Goal: Transaction & Acquisition: Purchase product/service

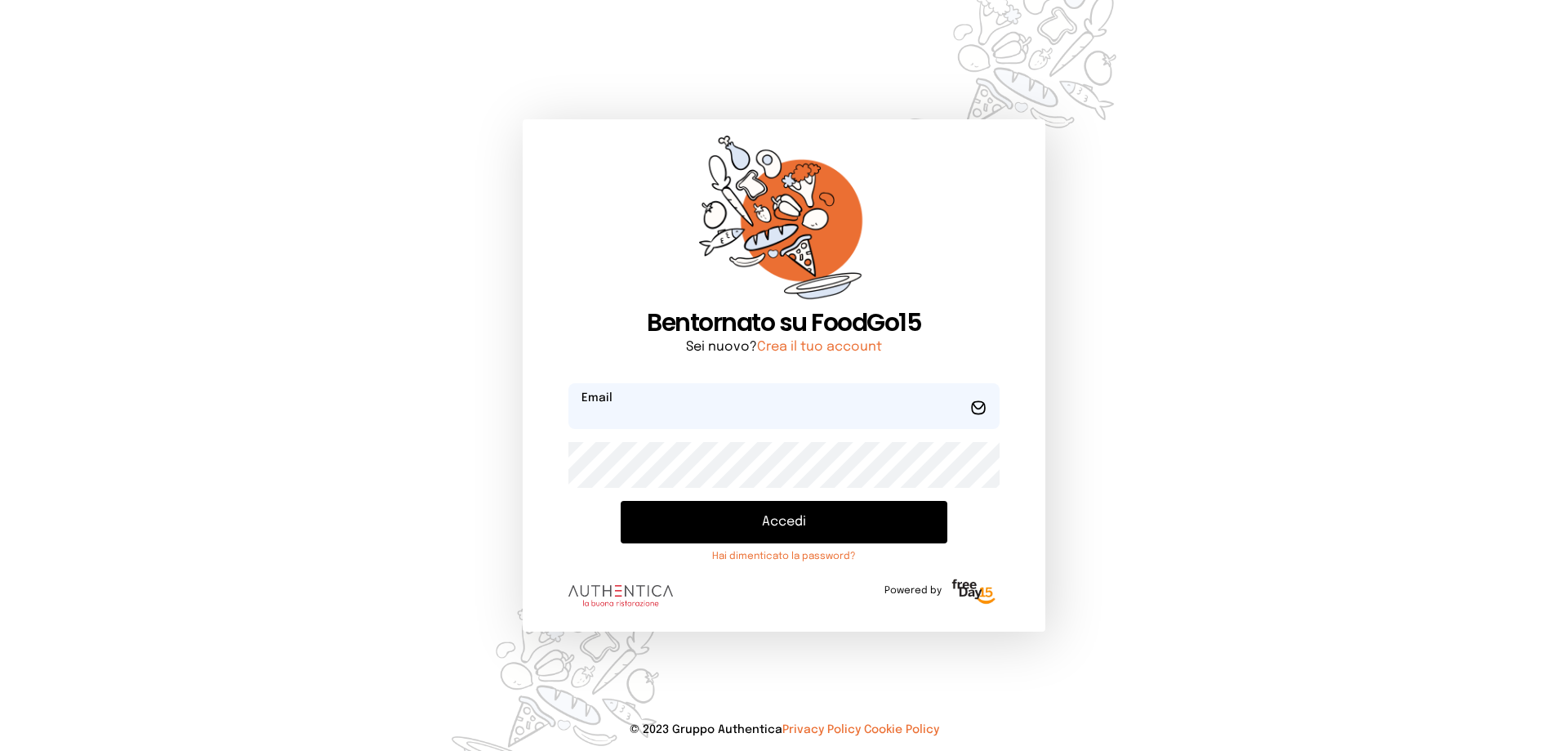
click at [663, 408] on input "email" at bounding box center [784, 406] width 431 height 46
type input "**********"
click at [621, 500] on button "Accedi" at bounding box center [784, 521] width 327 height 43
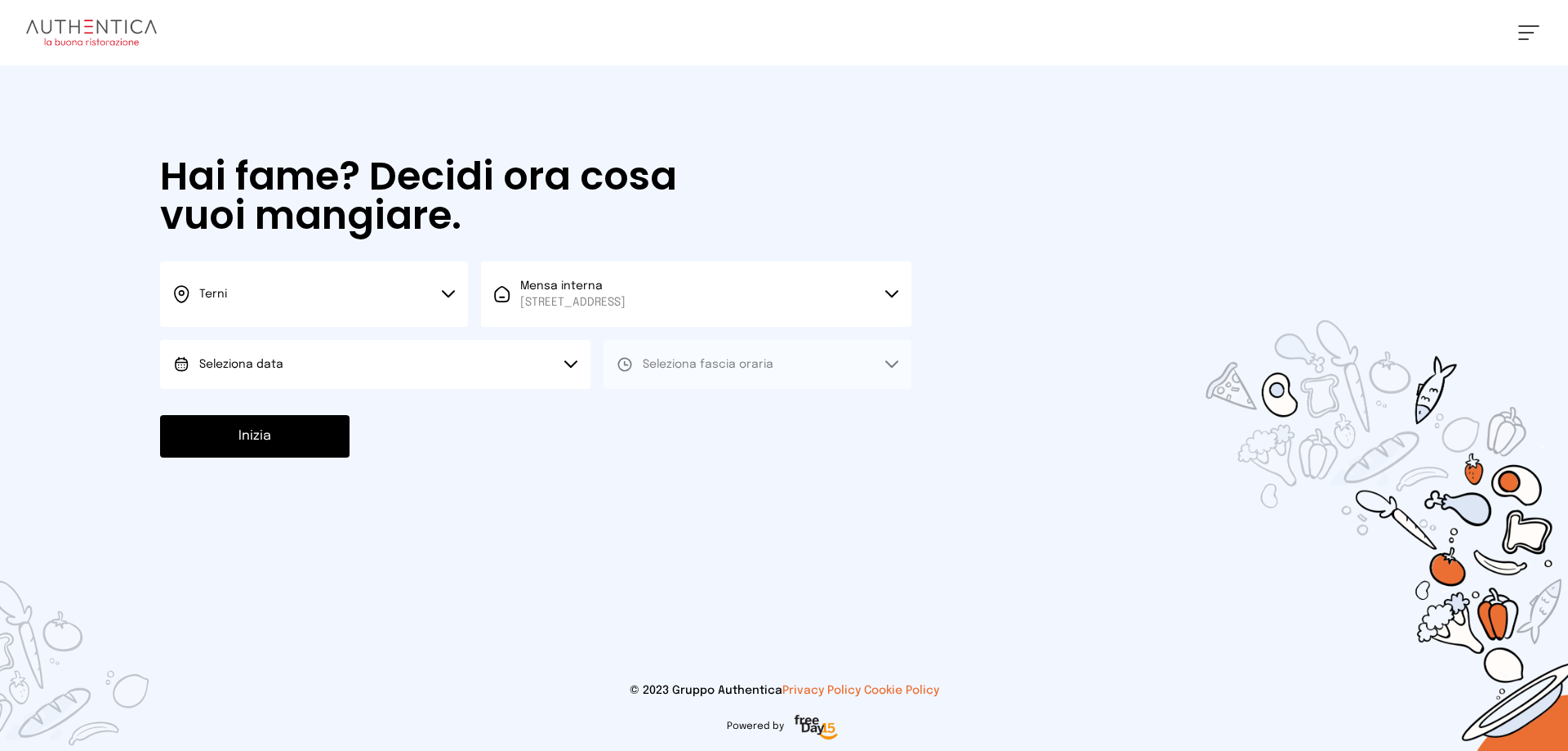
click at [385, 355] on button "Seleziona data" at bounding box center [375, 364] width 430 height 49
click at [344, 402] on li "[DATE], [DATE]" at bounding box center [375, 409] width 430 height 43
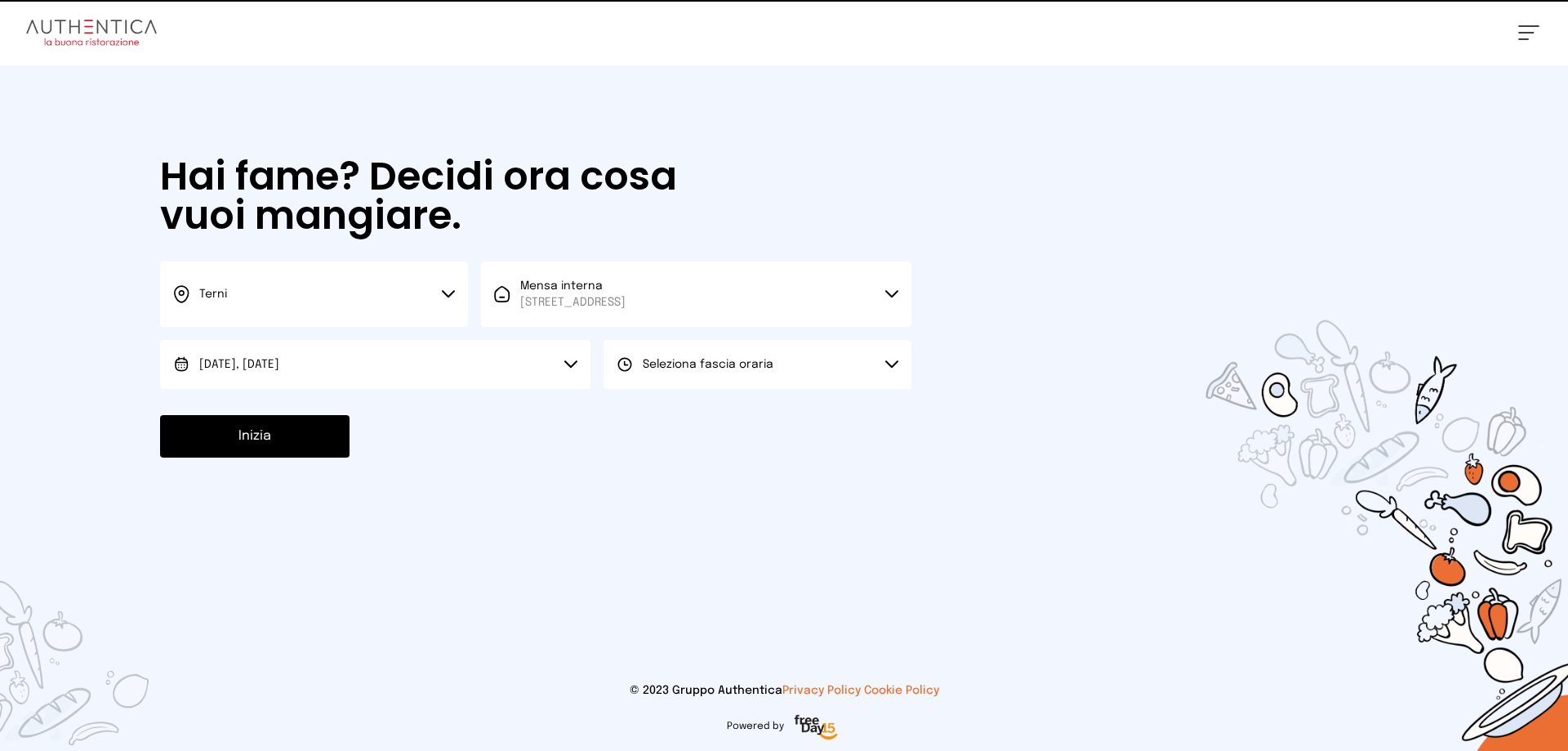
click at [796, 357] on button "Seleziona fascia oraria" at bounding box center [757, 364] width 308 height 49
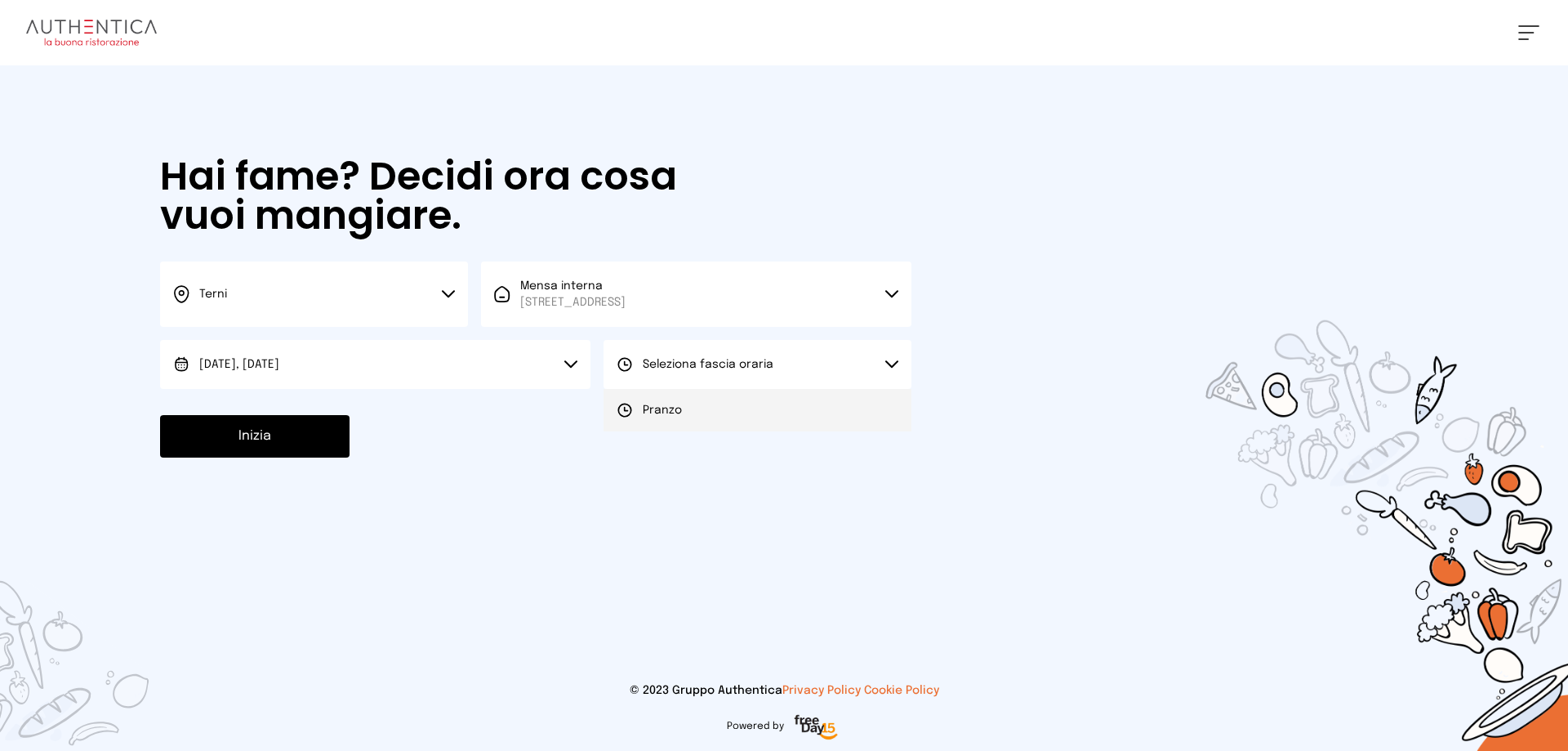
drag, startPoint x: 700, startPoint y: 408, endPoint x: 327, endPoint y: 402, distance: 373.0
click at [686, 408] on li "Pranzo" at bounding box center [757, 409] width 308 height 43
click at [236, 430] on button "Inizia" at bounding box center [255, 436] width 189 height 43
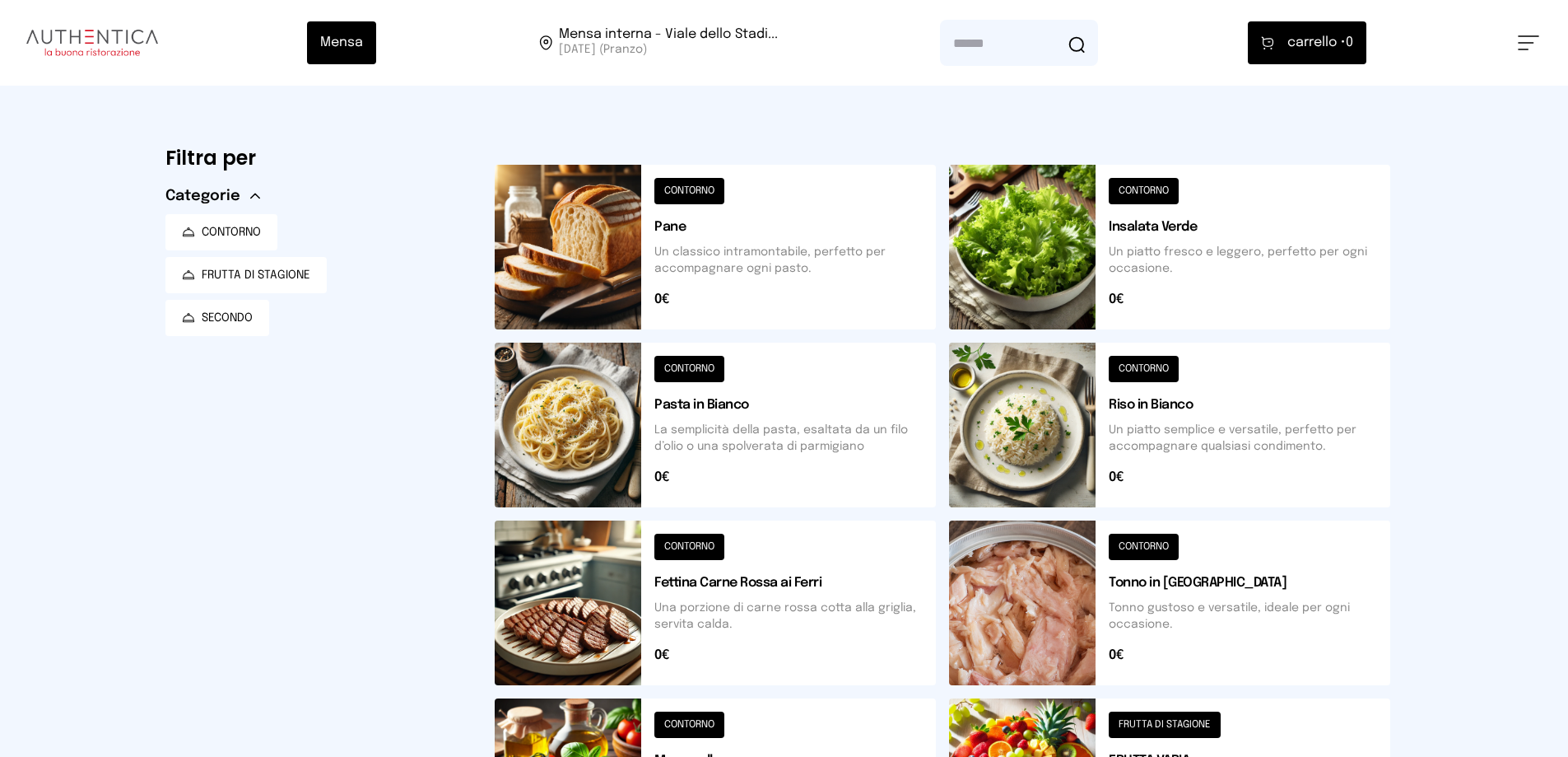
scroll to position [576, 0]
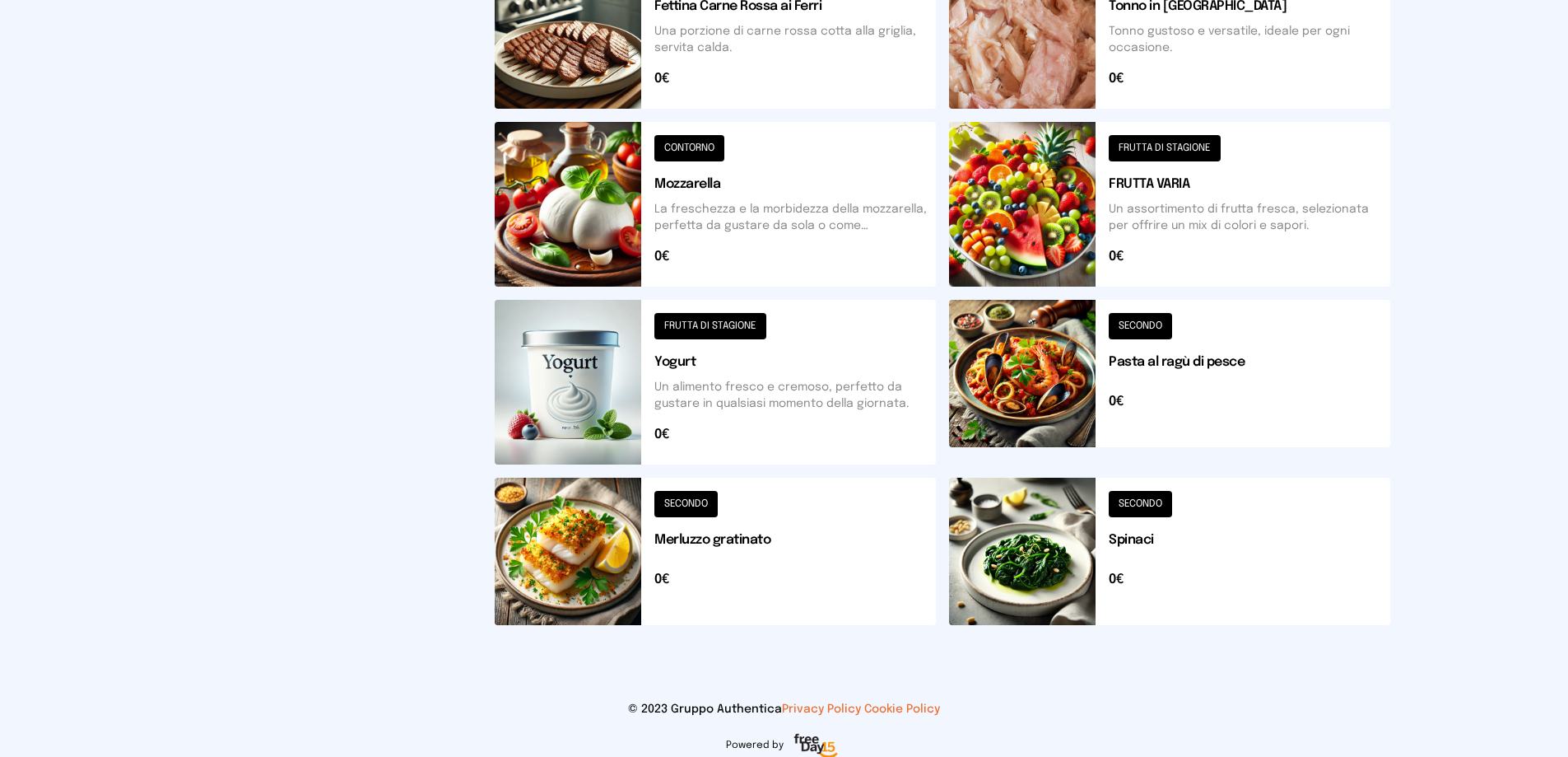
click at [593, 542] on button at bounding box center [716, 551] width 441 height 148
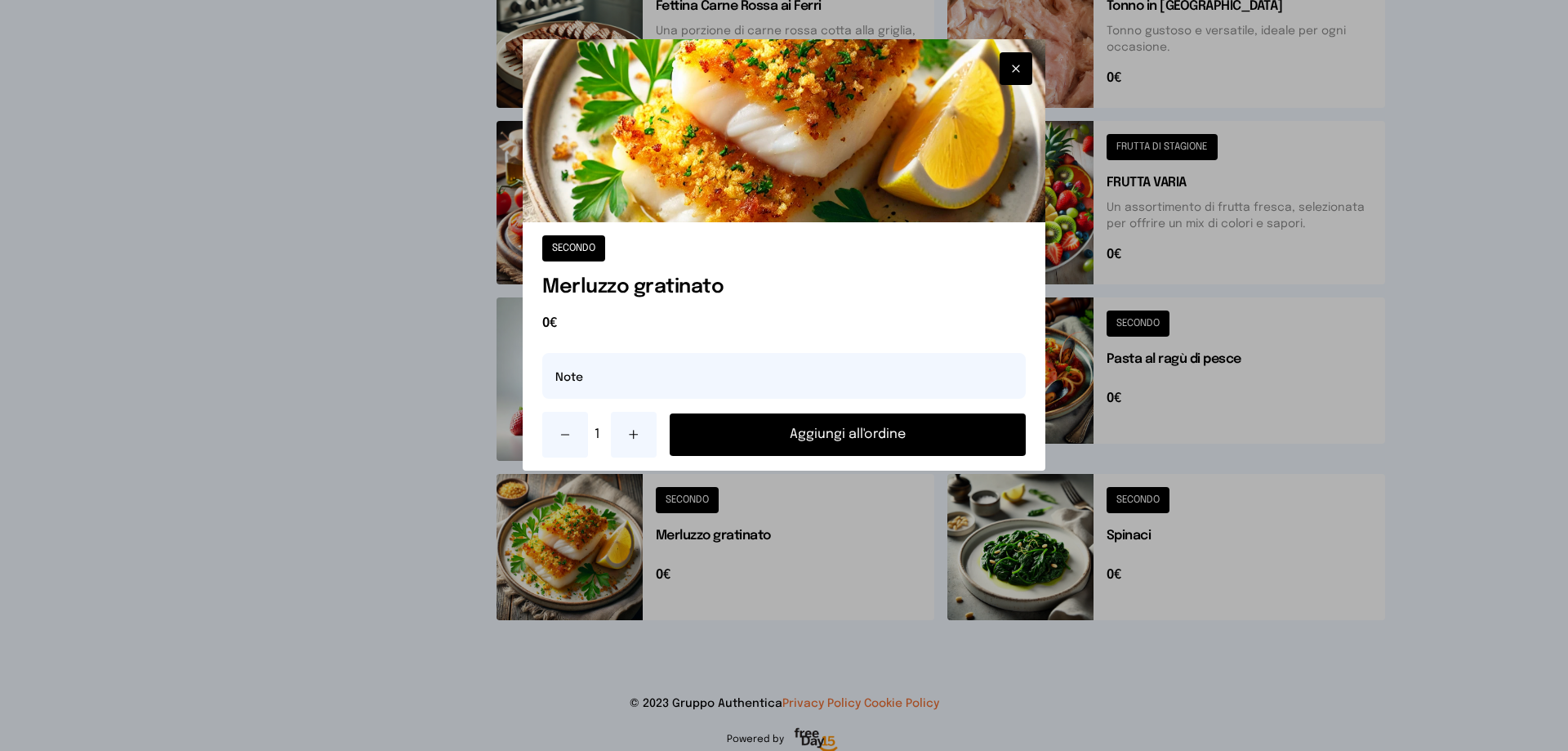
click at [784, 427] on button "Aggiungi all'ordine" at bounding box center [847, 434] width 356 height 43
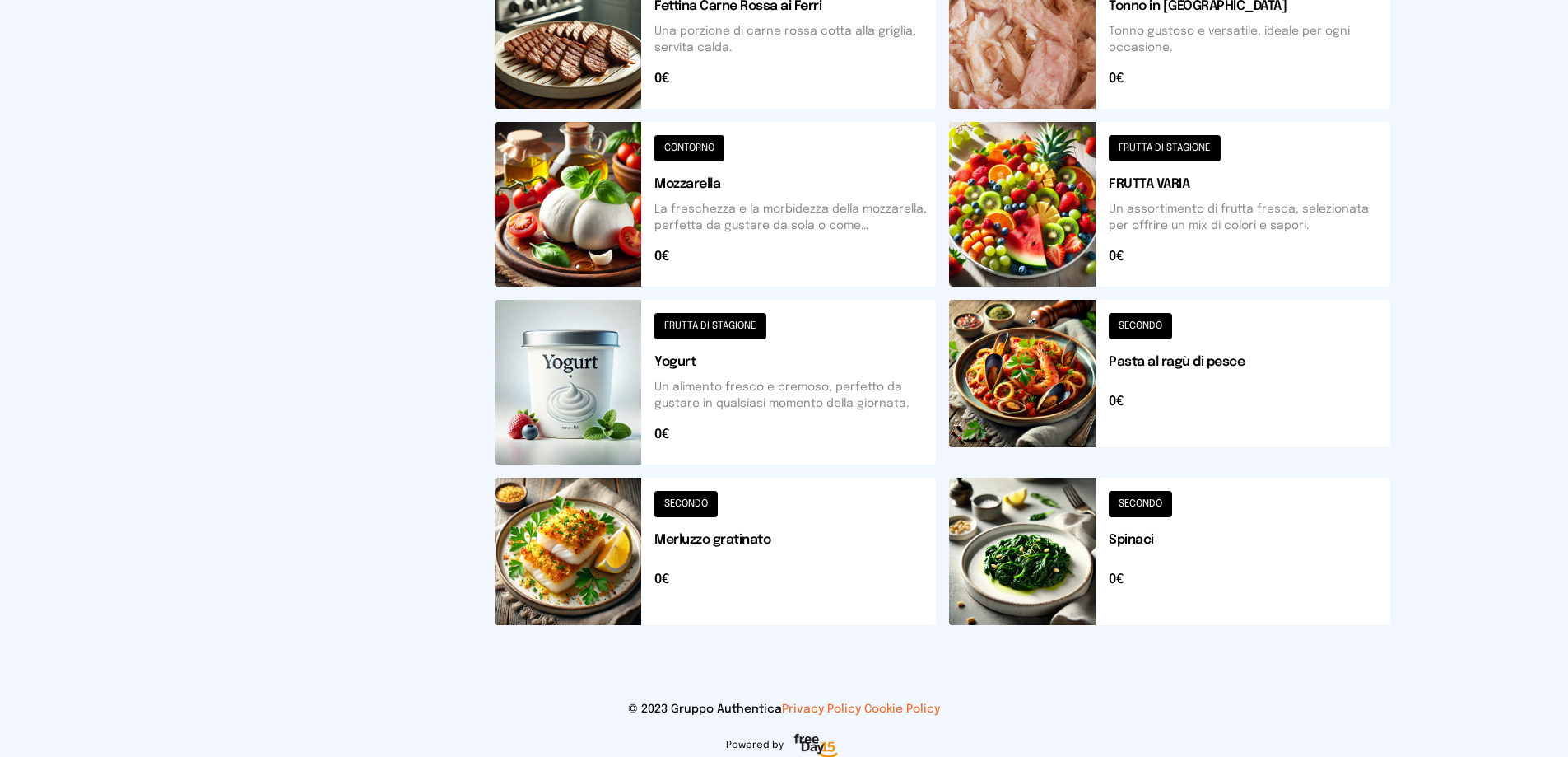
click at [1048, 568] on button at bounding box center [1170, 551] width 441 height 148
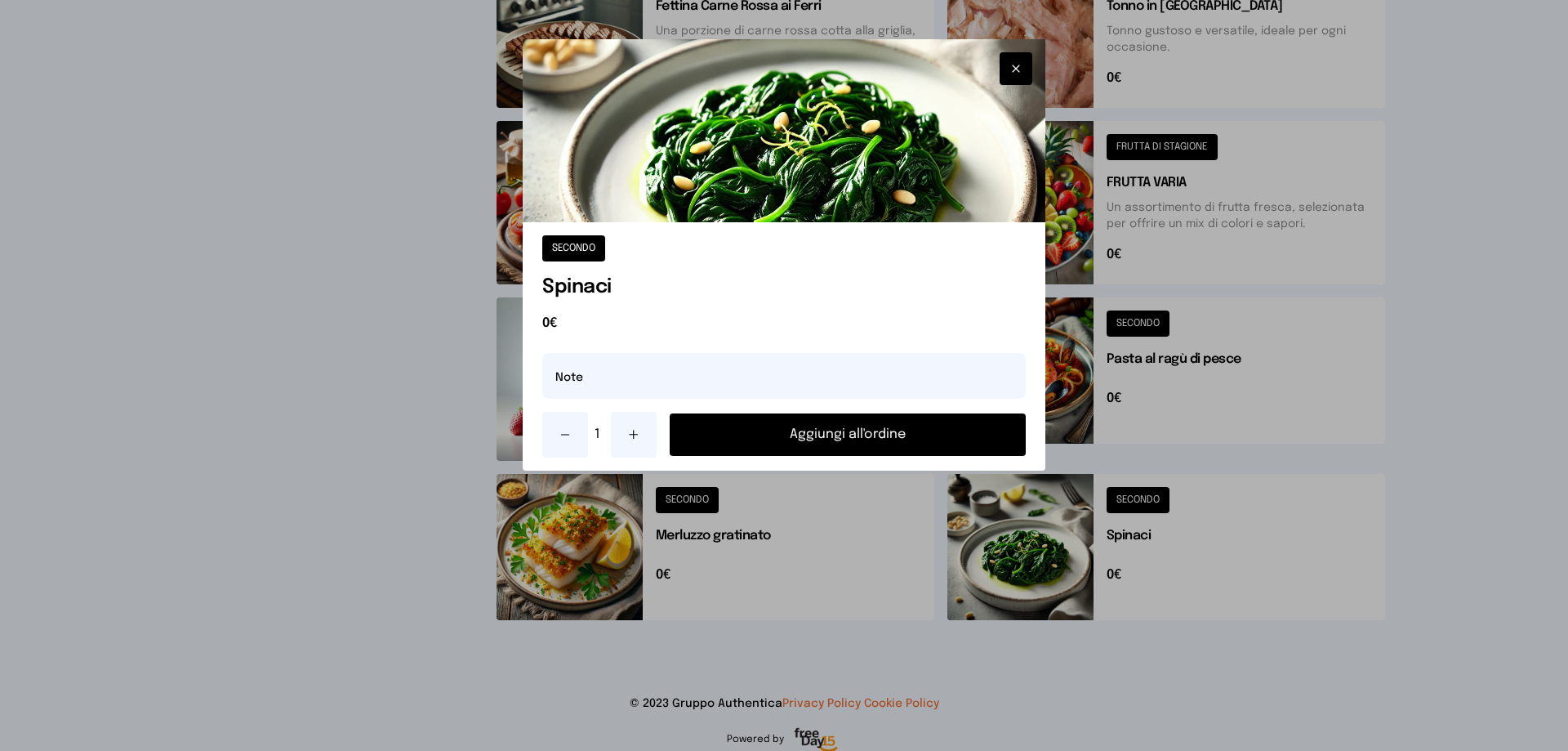
click at [831, 419] on button "Aggiungi all'ordine" at bounding box center [847, 434] width 356 height 43
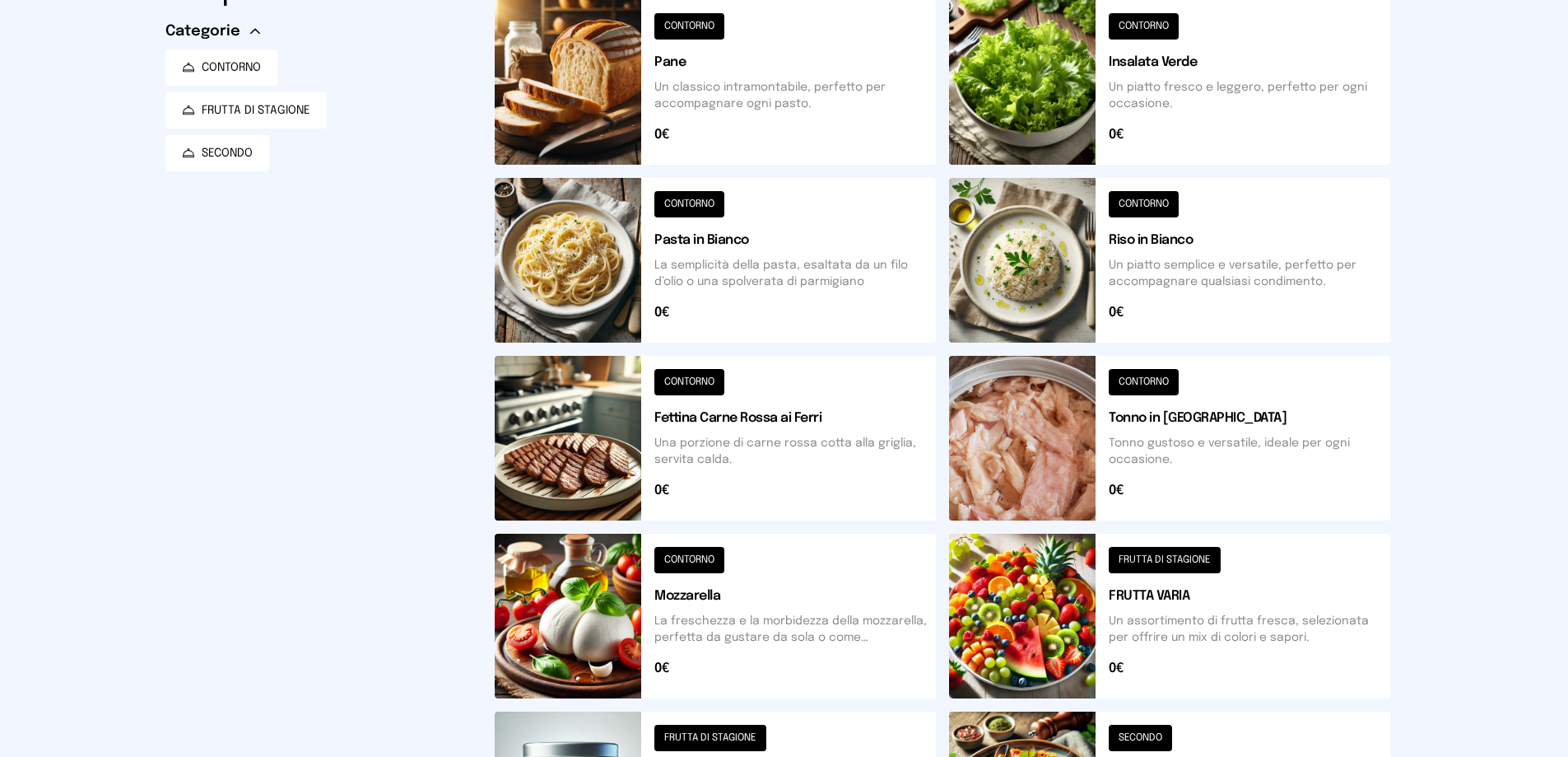
scroll to position [0, 0]
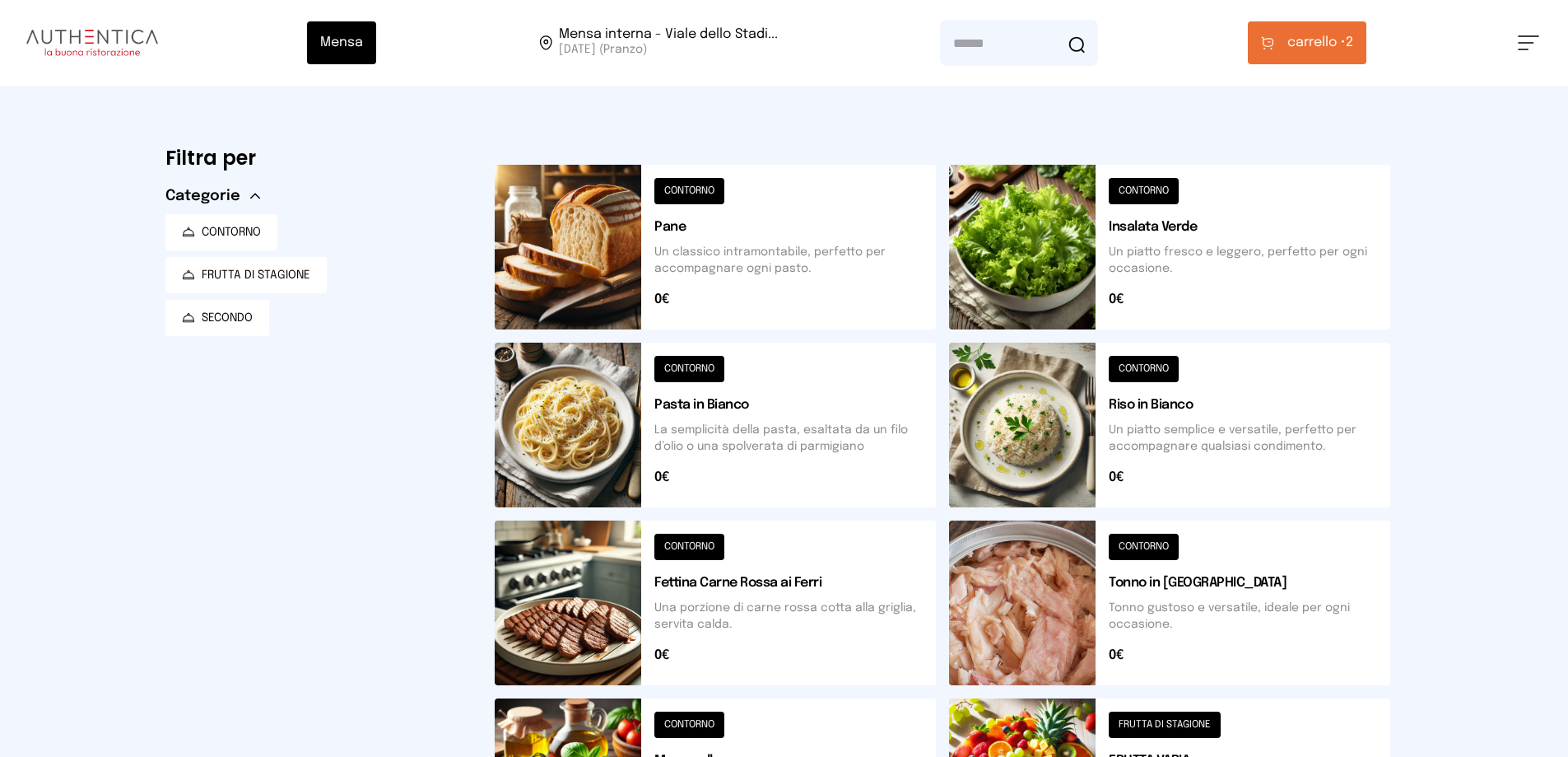
click at [1044, 410] on button at bounding box center [1170, 424] width 441 height 165
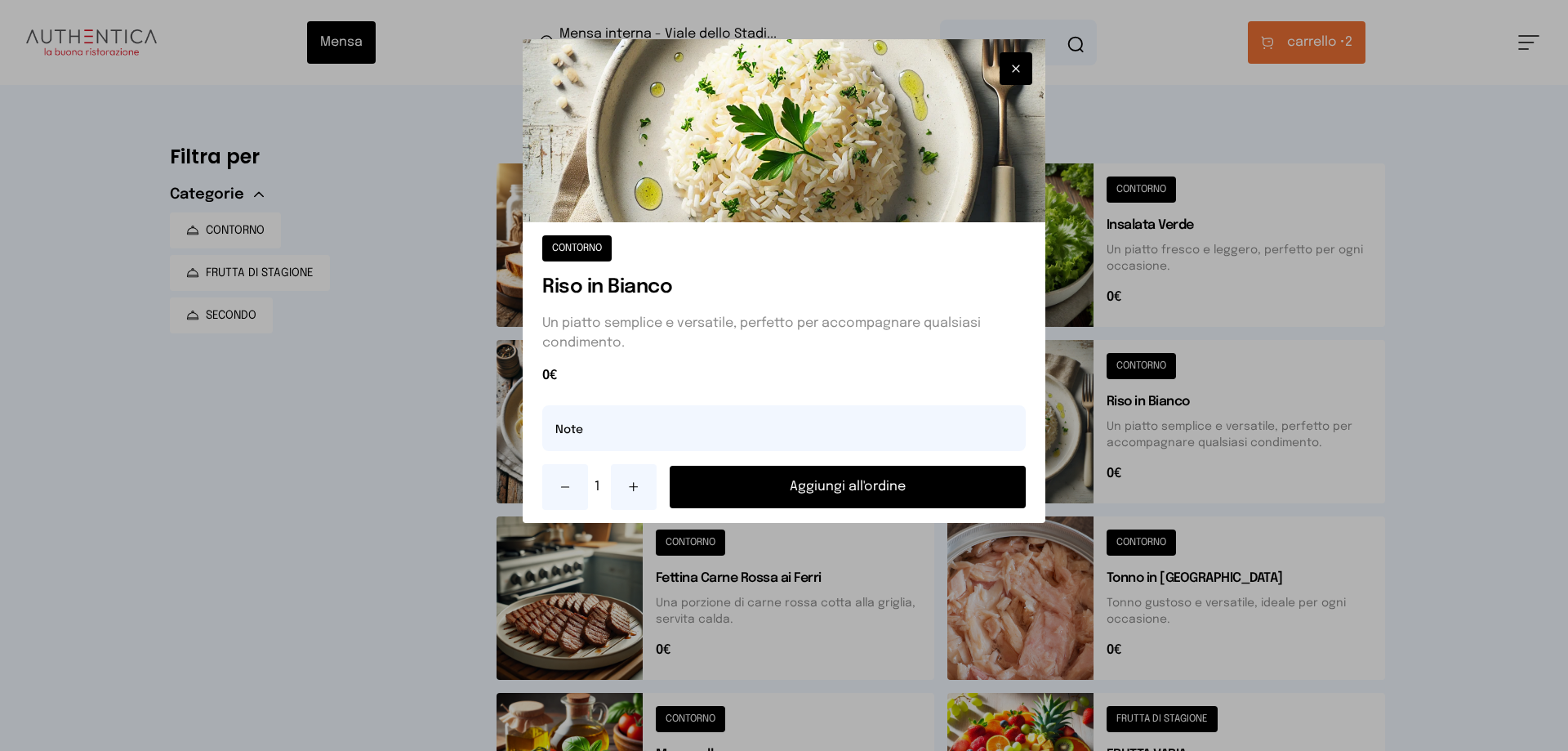
click at [914, 489] on button "Aggiungi all'ordine" at bounding box center [847, 486] width 356 height 43
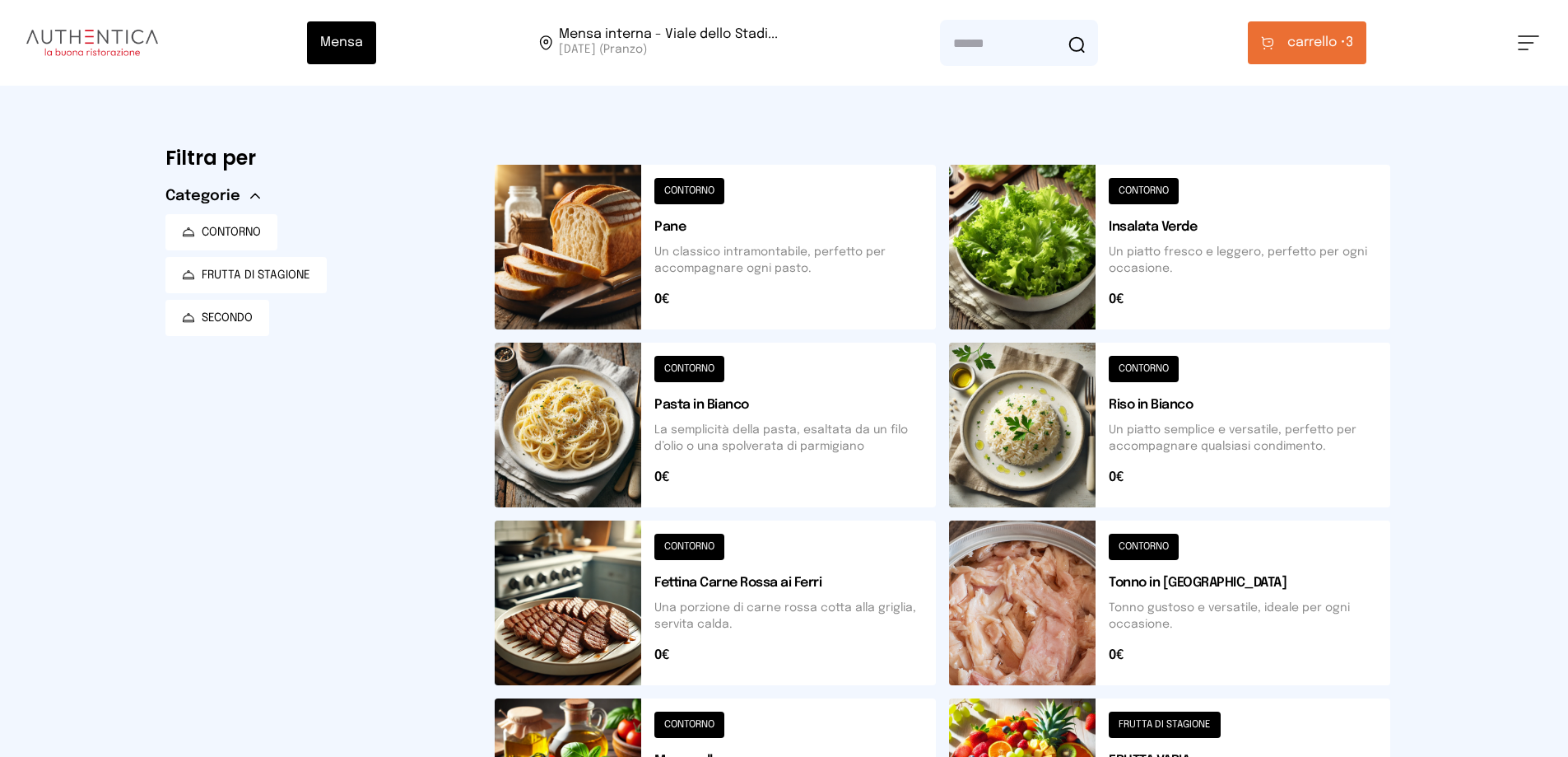
scroll to position [494, 0]
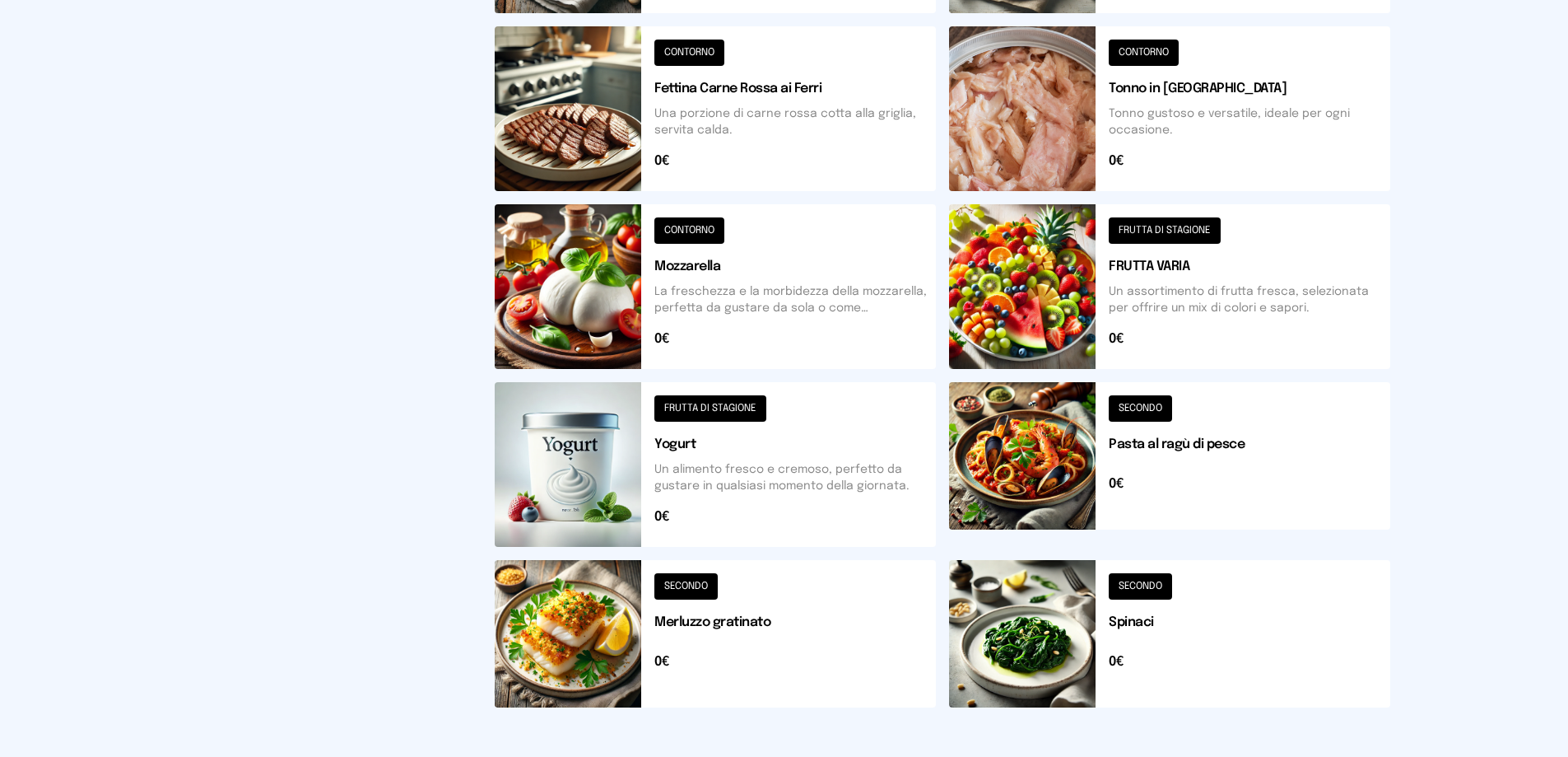
click at [1038, 318] on button at bounding box center [1170, 286] width 441 height 165
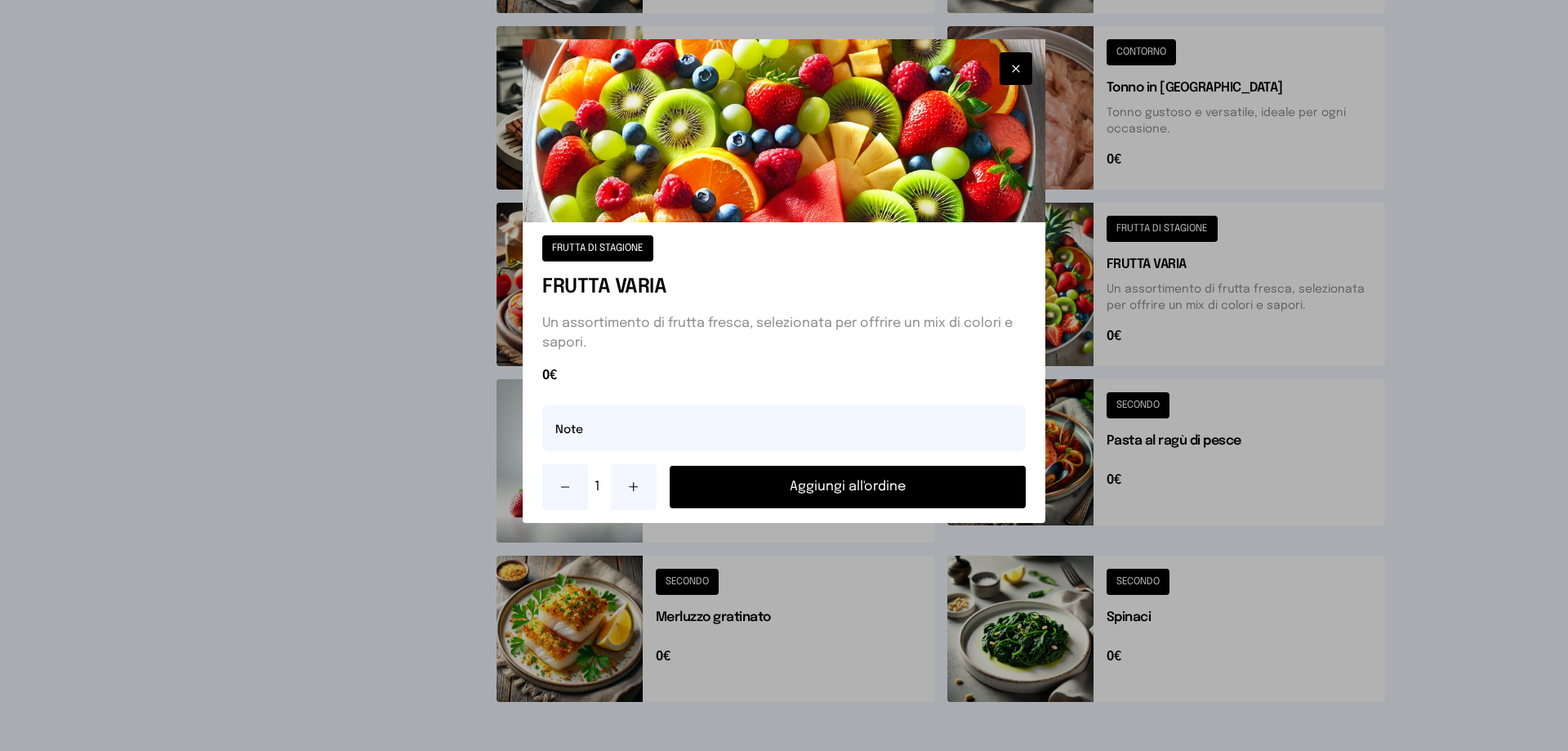
click at [840, 481] on button "Aggiungi all'ordine" at bounding box center [847, 486] width 356 height 43
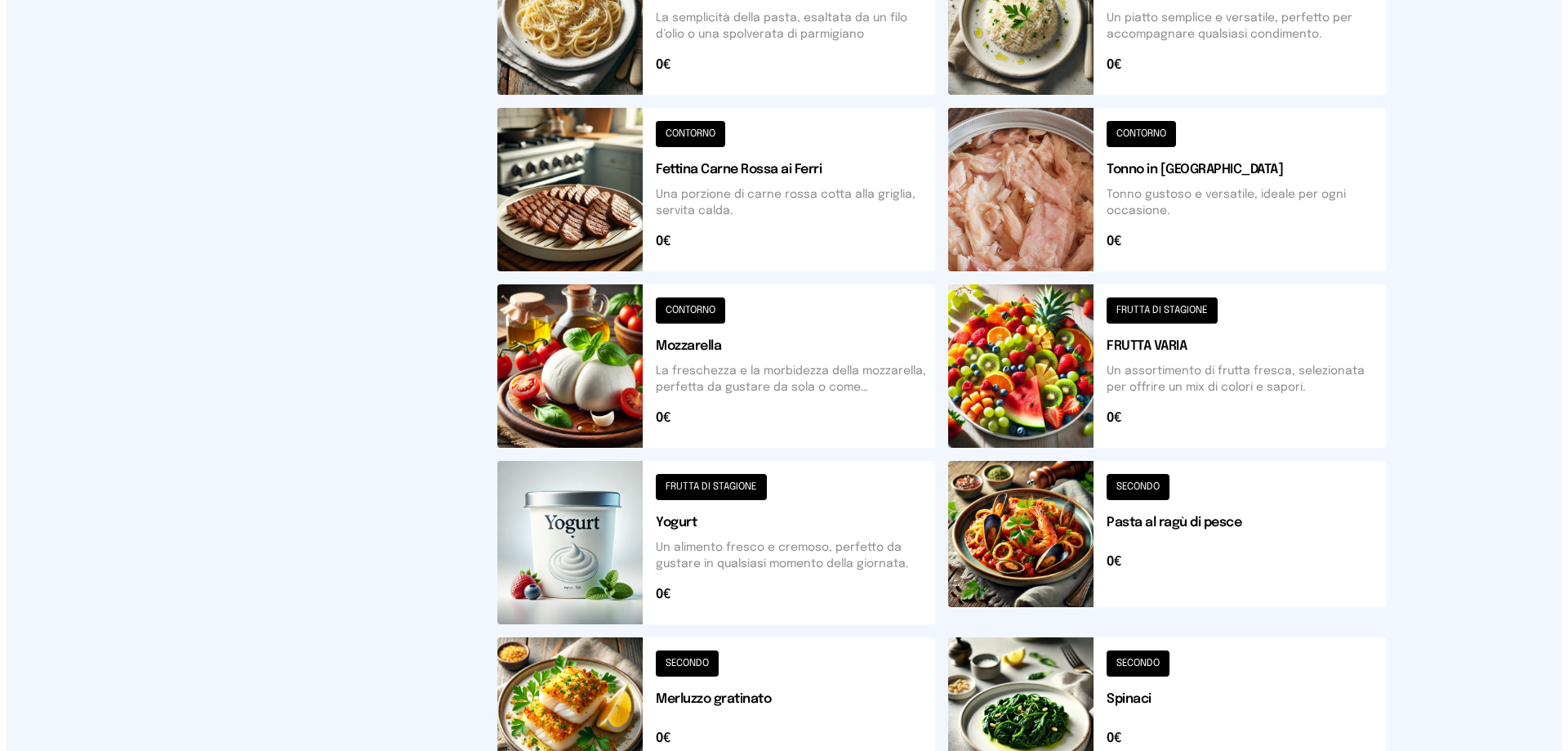
scroll to position [0, 0]
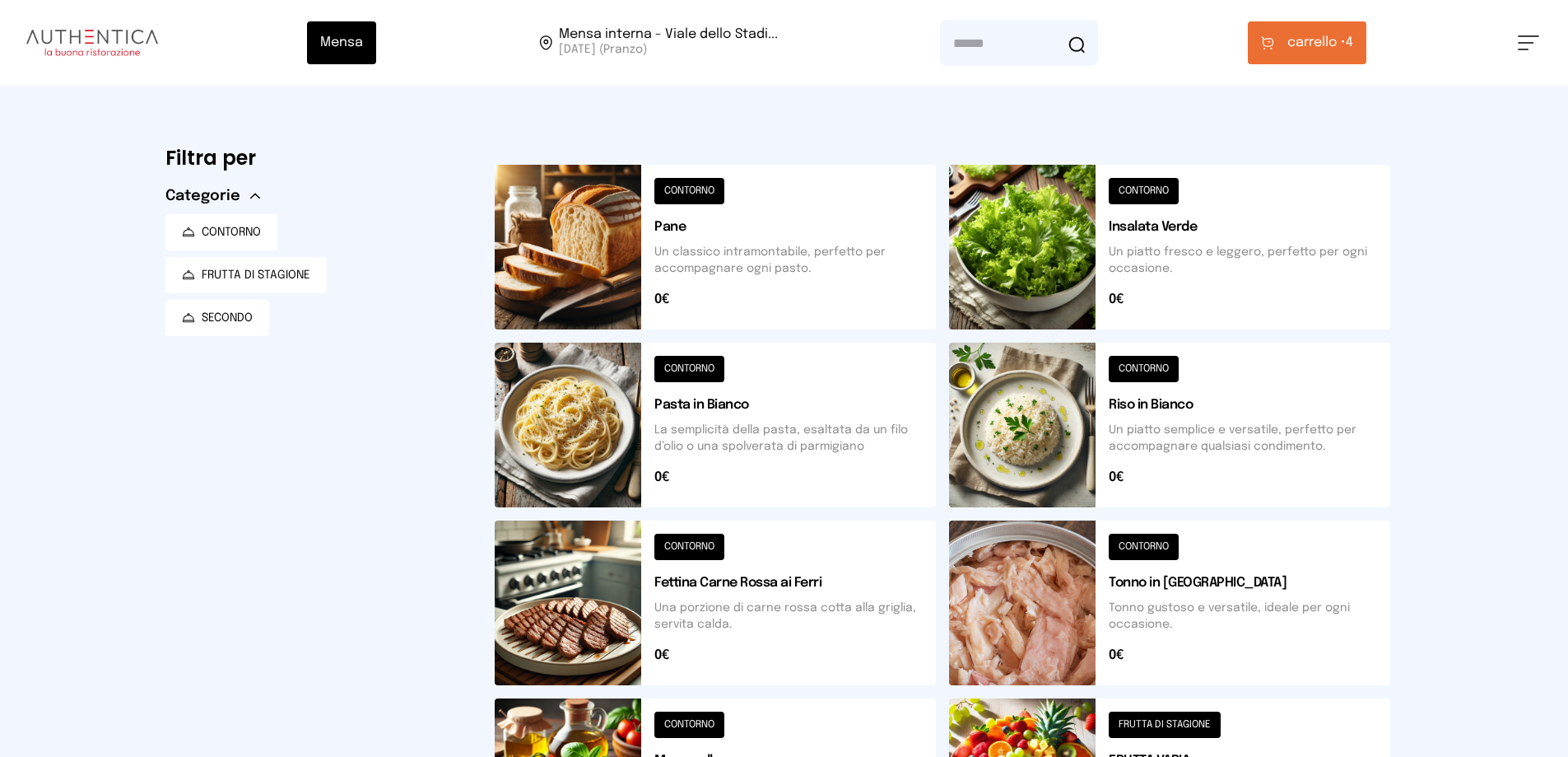
click at [1309, 34] on span "carrello •" at bounding box center [1315, 43] width 59 height 20
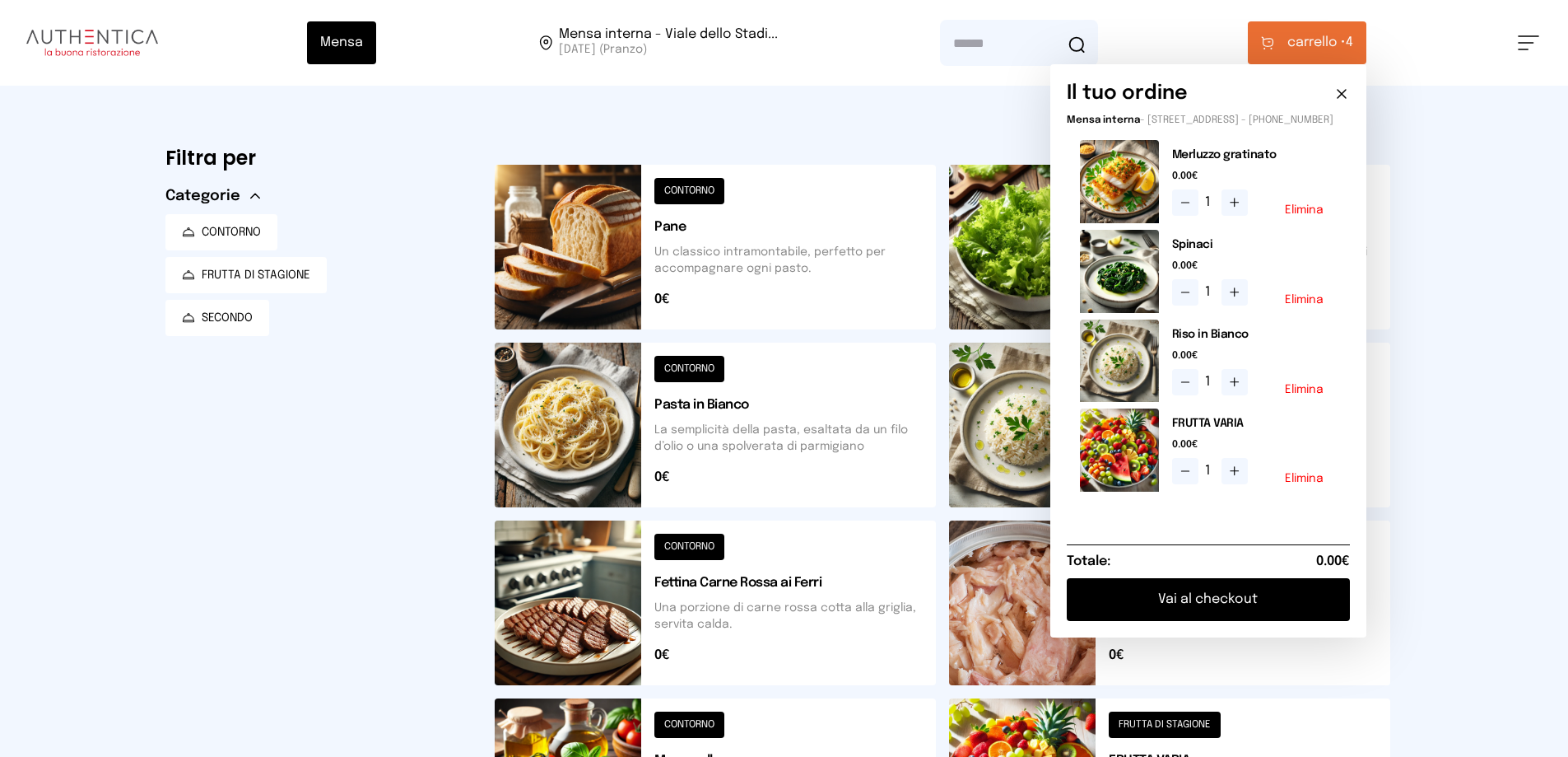
click at [1152, 612] on button "Vai al checkout" at bounding box center [1209, 599] width 283 height 43
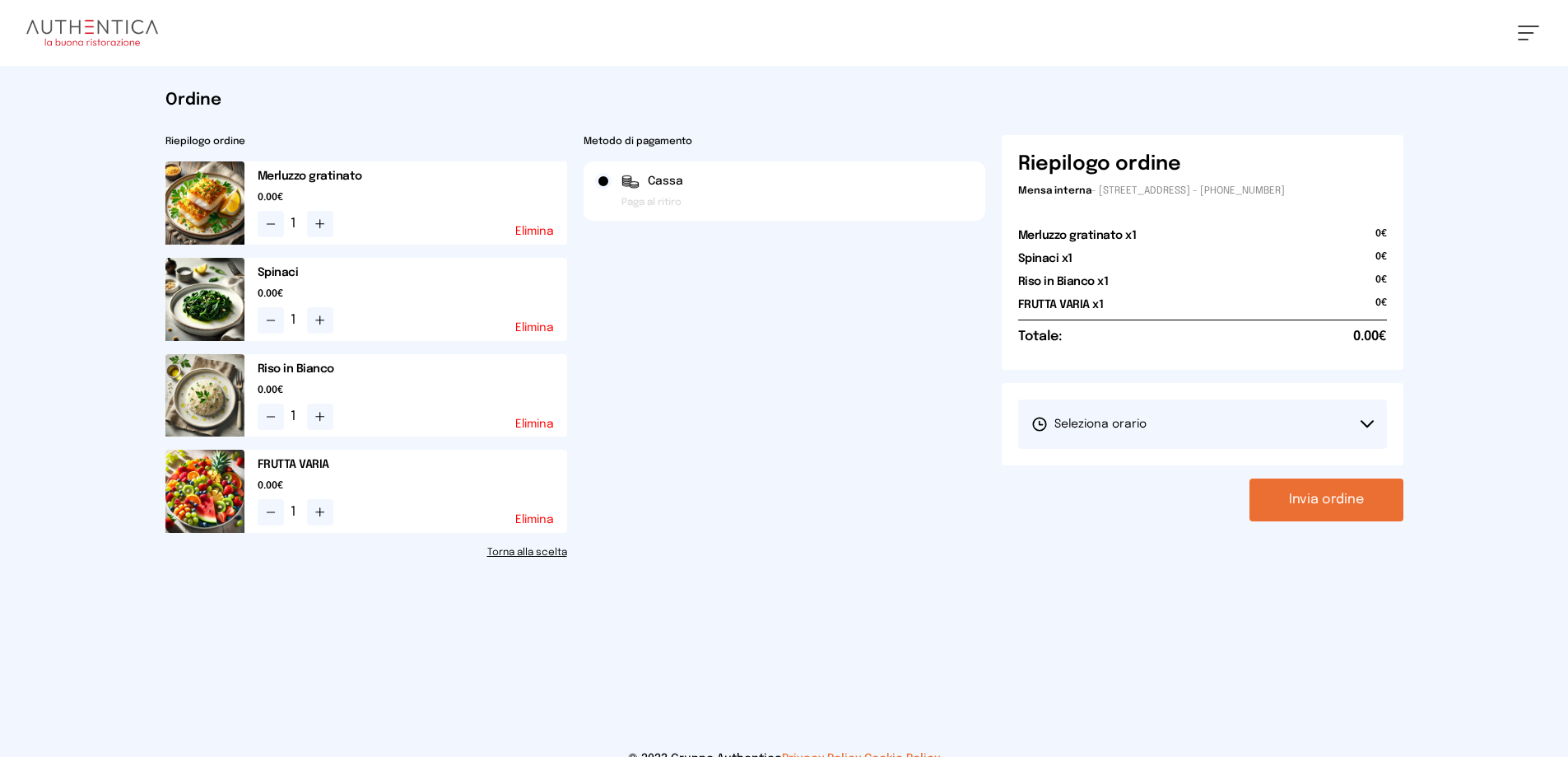
click at [1186, 430] on button "Seleziona orario" at bounding box center [1202, 423] width 368 height 49
click at [1090, 472] on span "1° Turno (13:00 - 15:00)" at bounding box center [1093, 470] width 124 height 16
click at [1360, 495] on button "Invia ordine" at bounding box center [1326, 499] width 154 height 43
